Goal: Navigation & Orientation: Find specific page/section

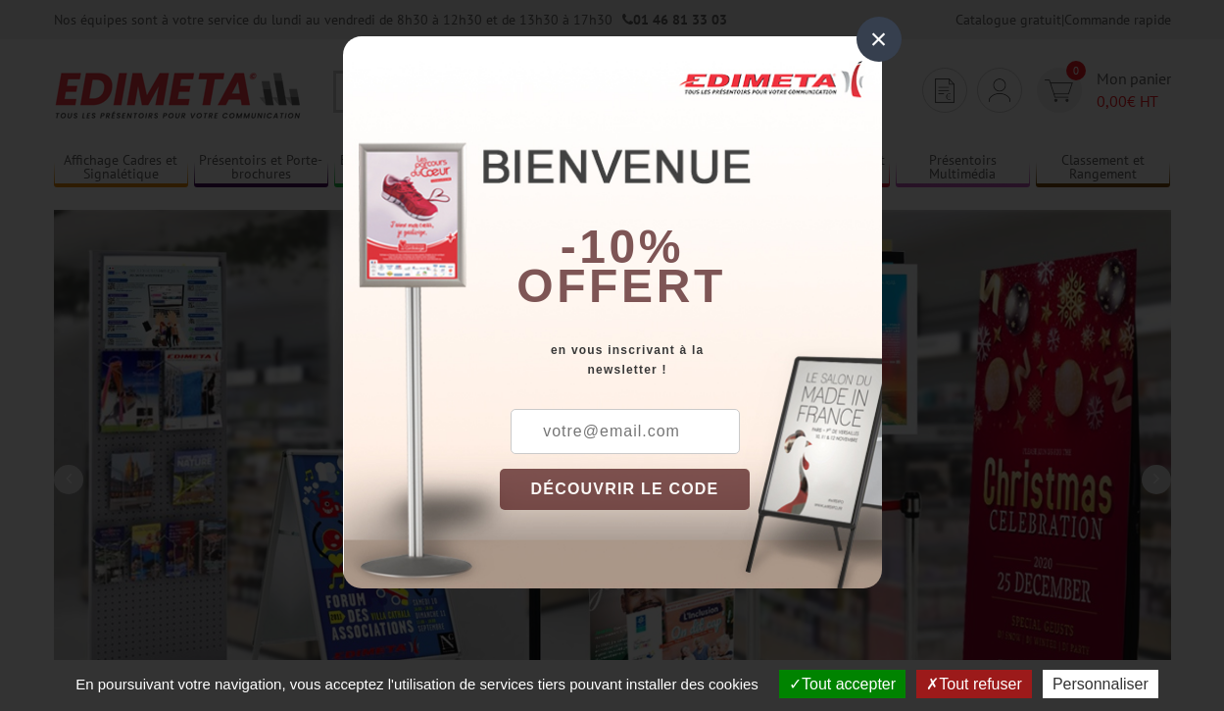
click at [840, 683] on button "Tout accepter" at bounding box center [842, 683] width 126 height 28
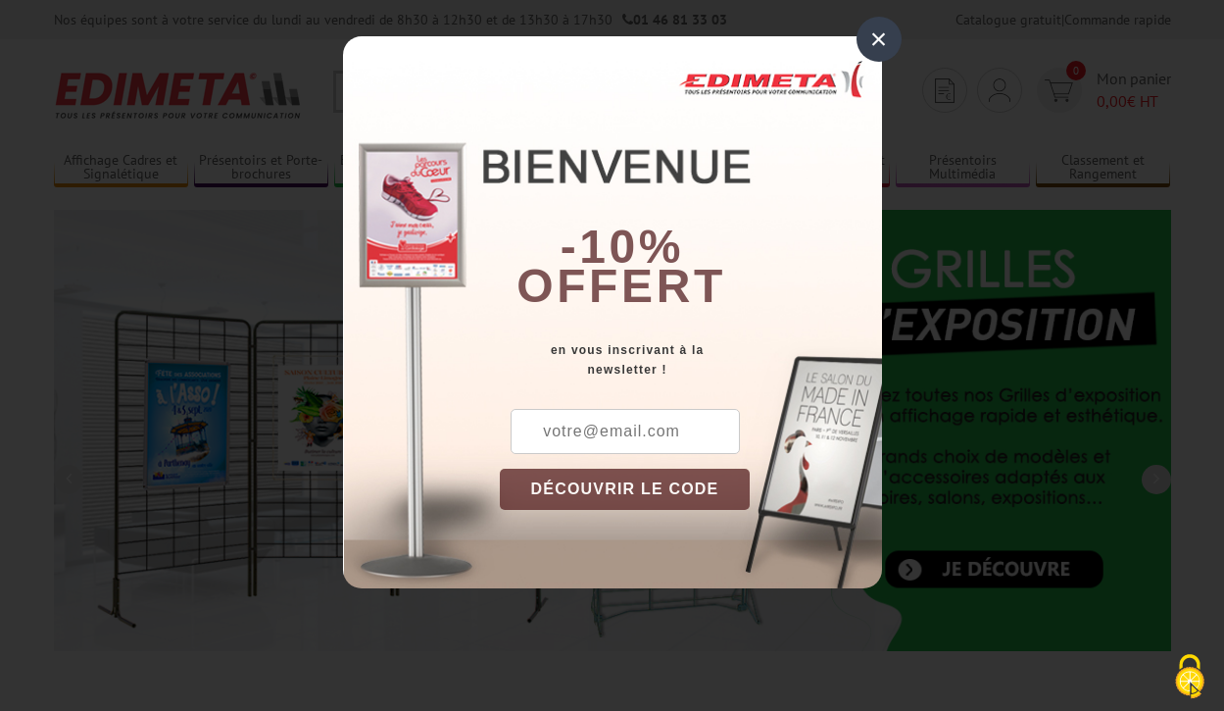
click at [878, 39] on div "×" at bounding box center [879, 39] width 45 height 45
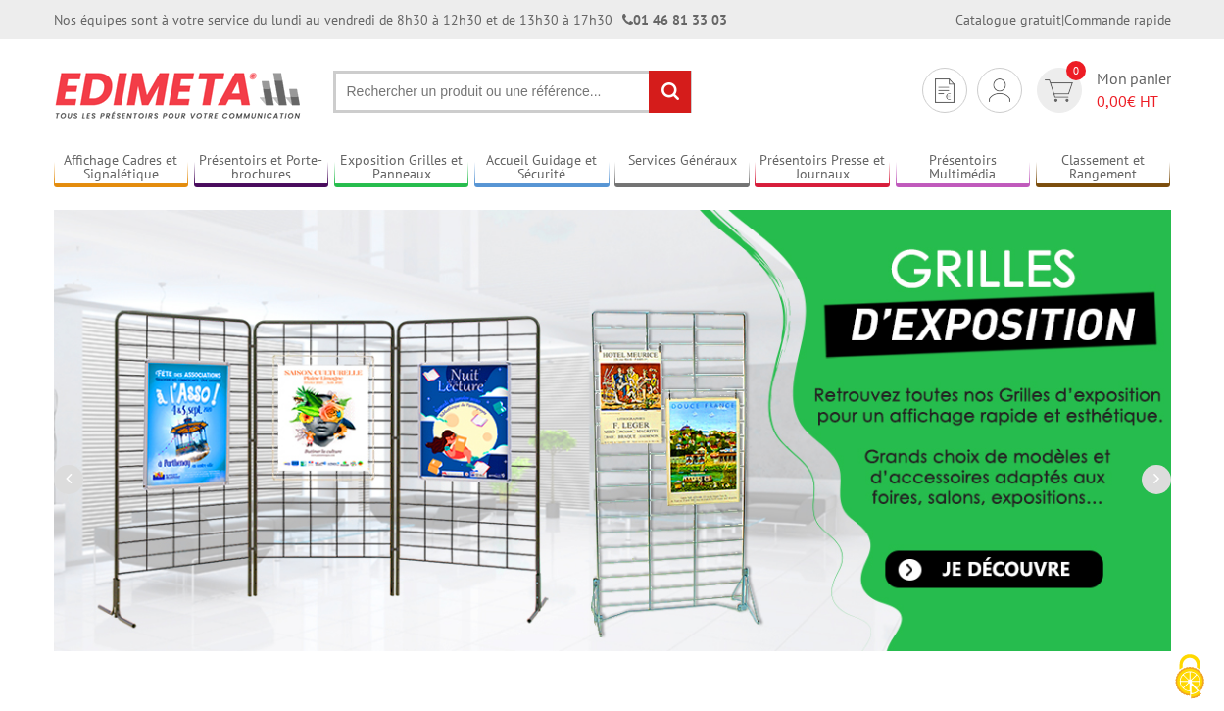
click at [0, 0] on div "Nos équipes sont à votre service du lundi au vendredi de 8h30 à 12h30 et de 13h…" at bounding box center [612, 19] width 1224 height 39
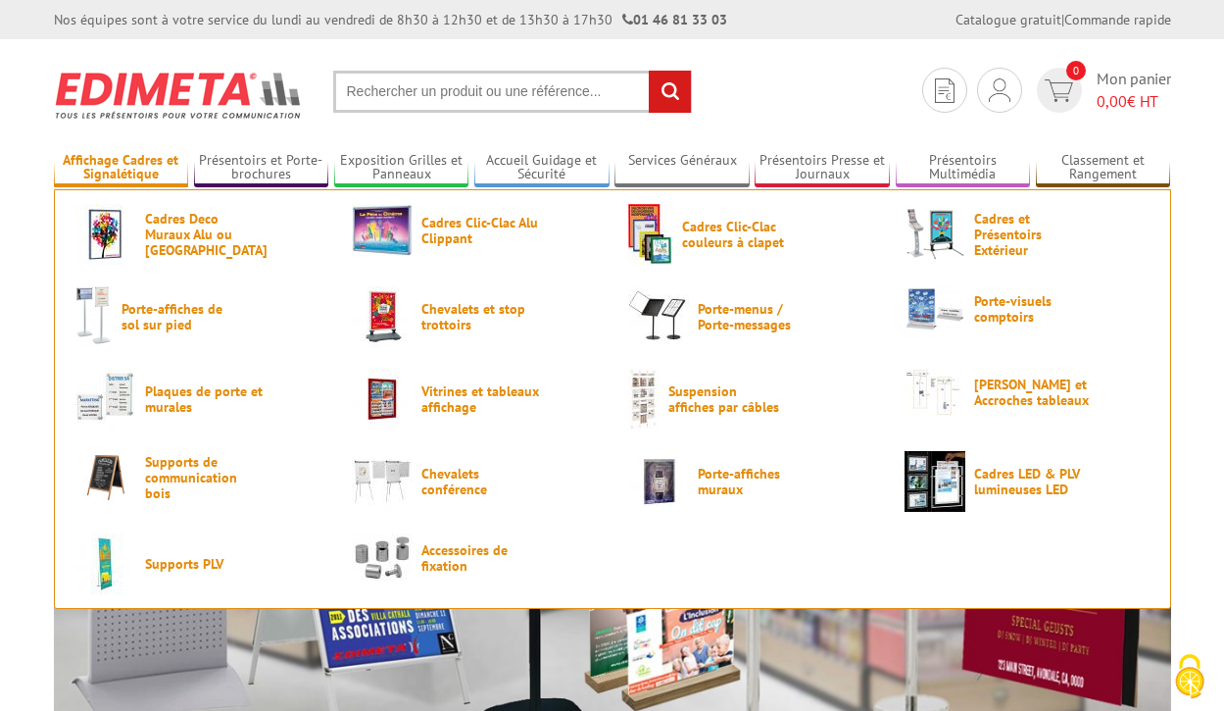
click at [121, 168] on link "Affichage Cadres et Signalétique" at bounding box center [121, 168] width 135 height 32
